Goal: Task Accomplishment & Management: Manage account settings

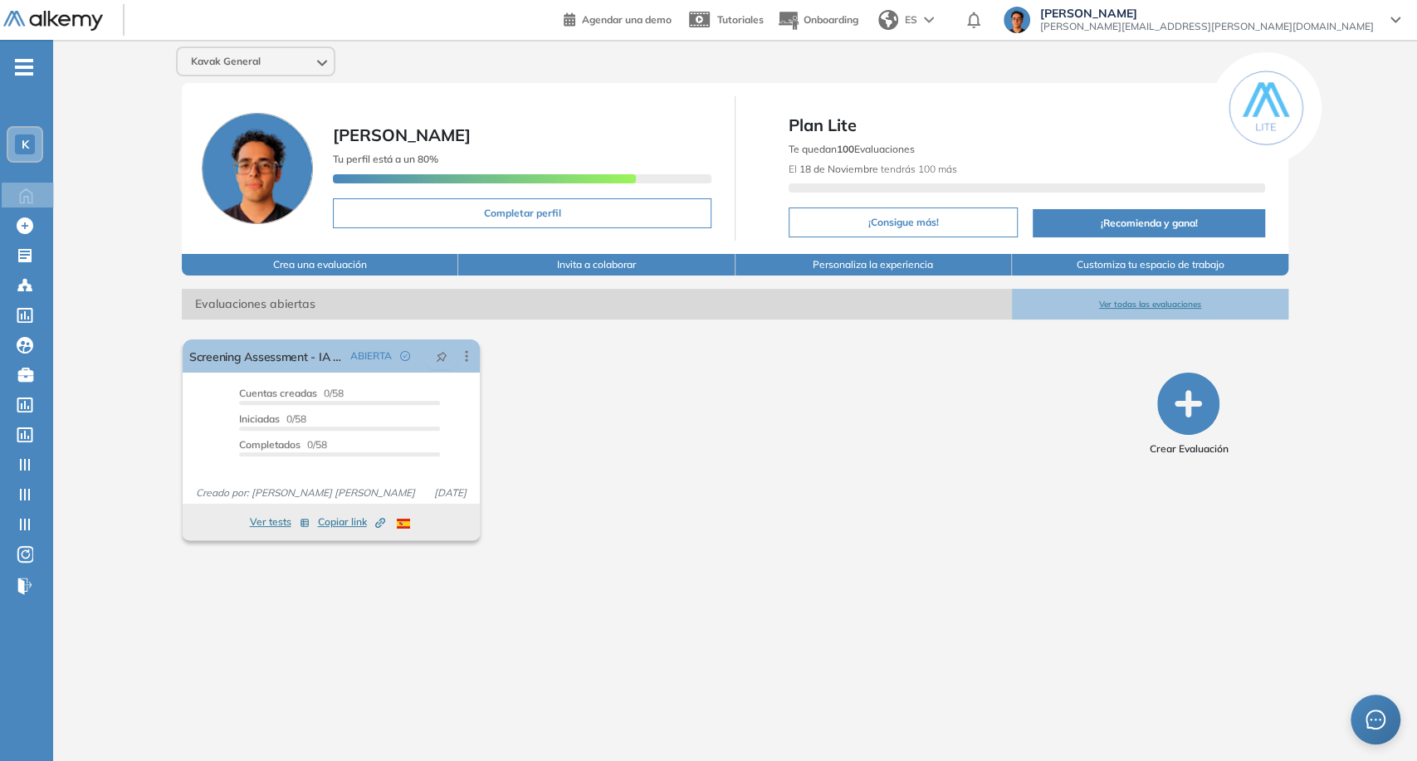
click at [1266, 30] on span "[PERSON_NAME][EMAIL_ADDRESS][PERSON_NAME][DOMAIN_NAME]" at bounding box center [1207, 26] width 334 height 13
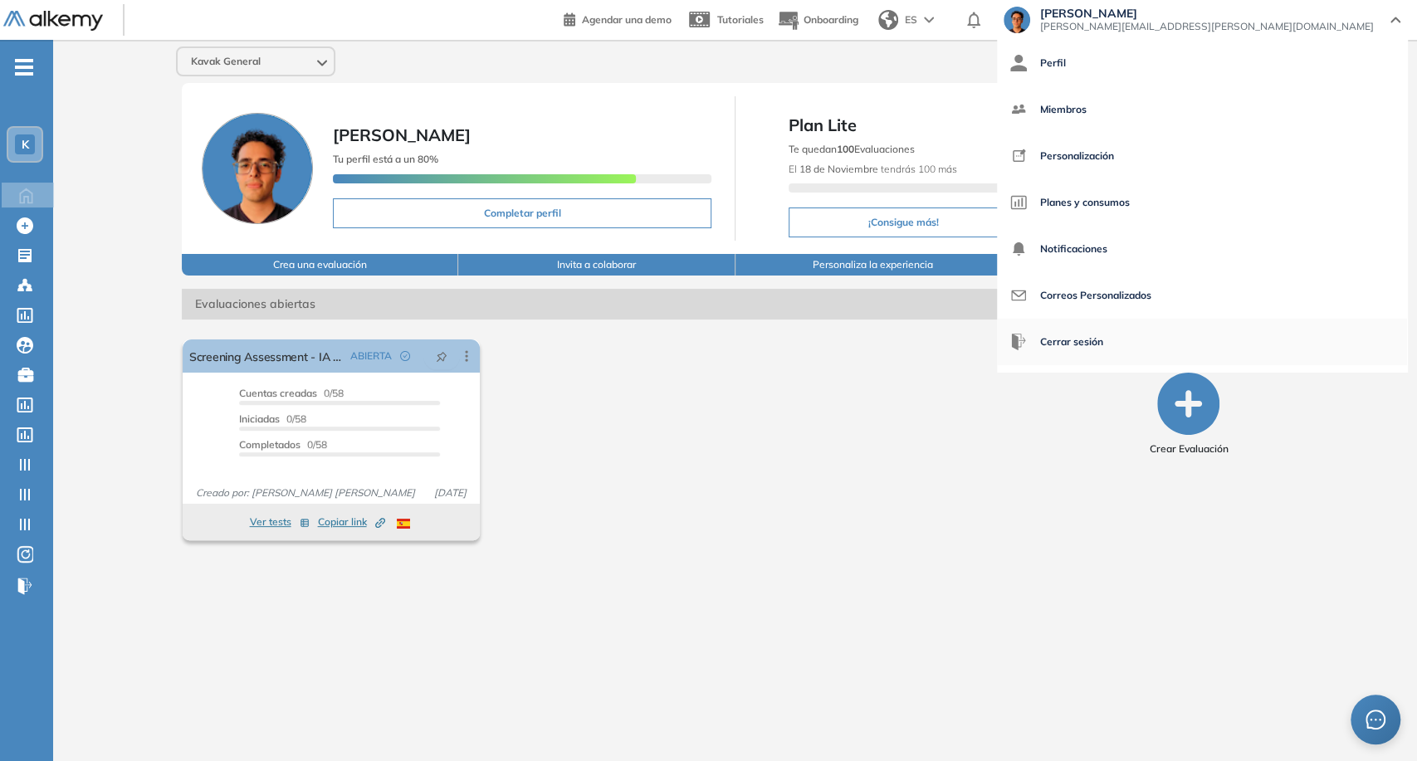
click at [1104, 327] on span "Cerrar sesión" at bounding box center [1071, 342] width 63 height 40
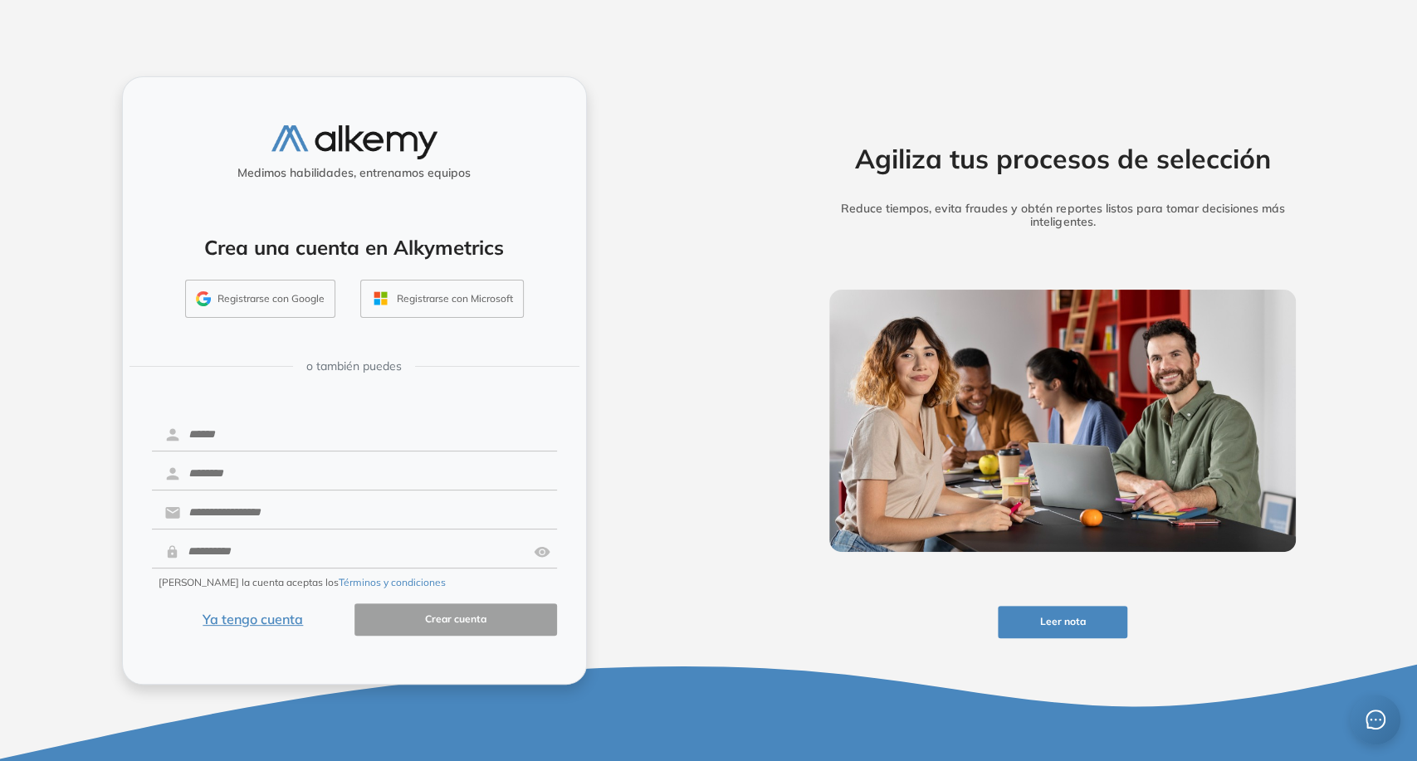
click at [252, 616] on button "Ya tengo cuenta" at bounding box center [253, 620] width 203 height 32
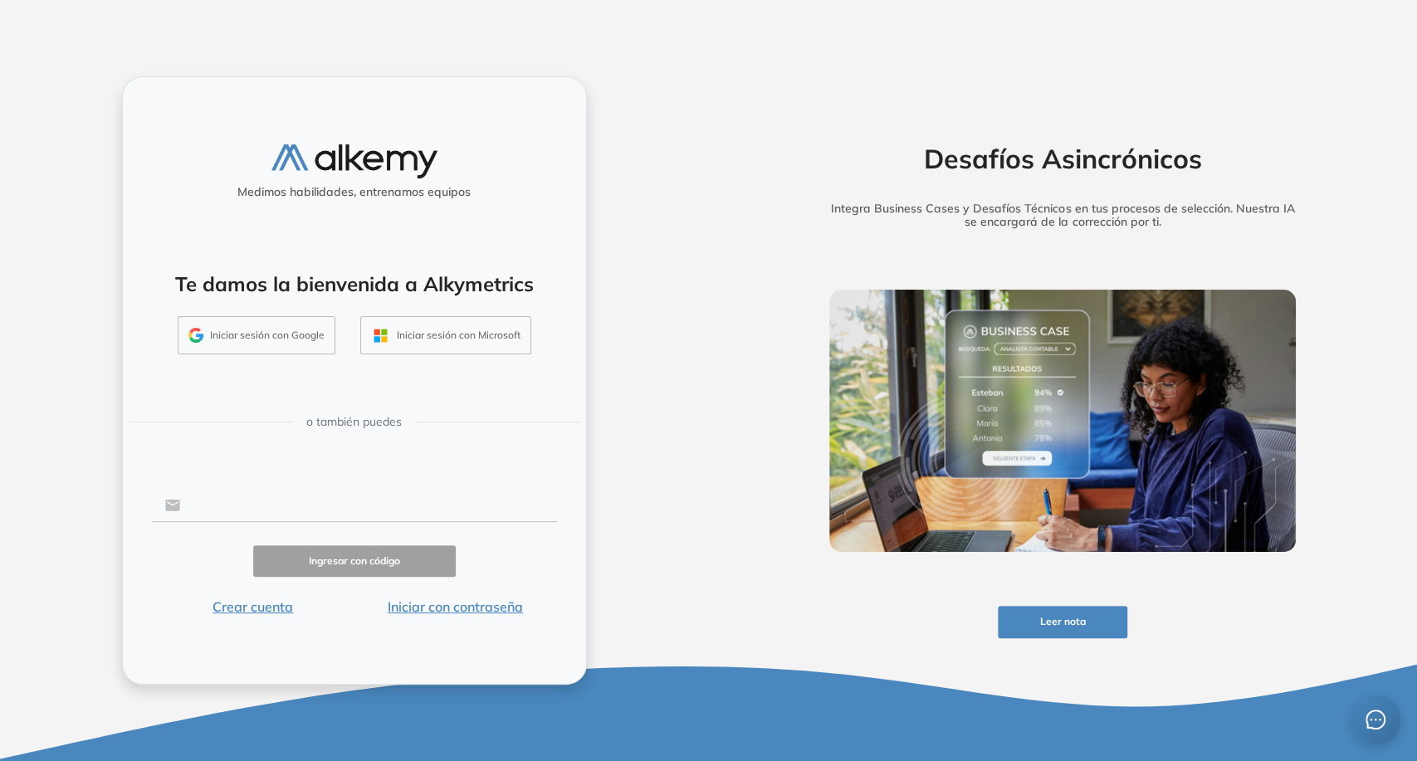
click at [312, 503] on input "text" at bounding box center [368, 506] width 376 height 32
type input "**********"
click at [441, 611] on button "Iniciar con contraseña" at bounding box center [456, 607] width 203 height 20
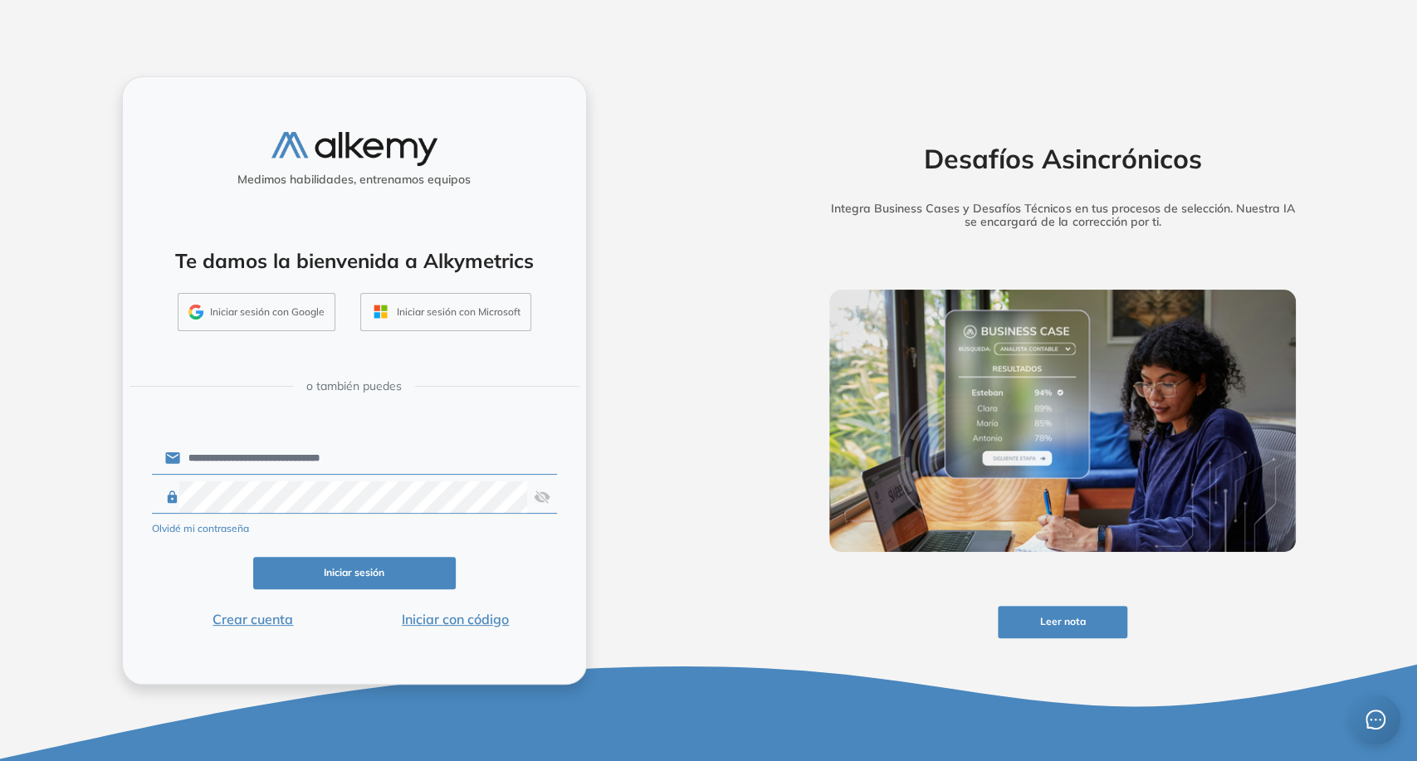
click at [423, 582] on button "Iniciar sesión" at bounding box center [354, 573] width 203 height 32
